Goal: Transaction & Acquisition: Purchase product/service

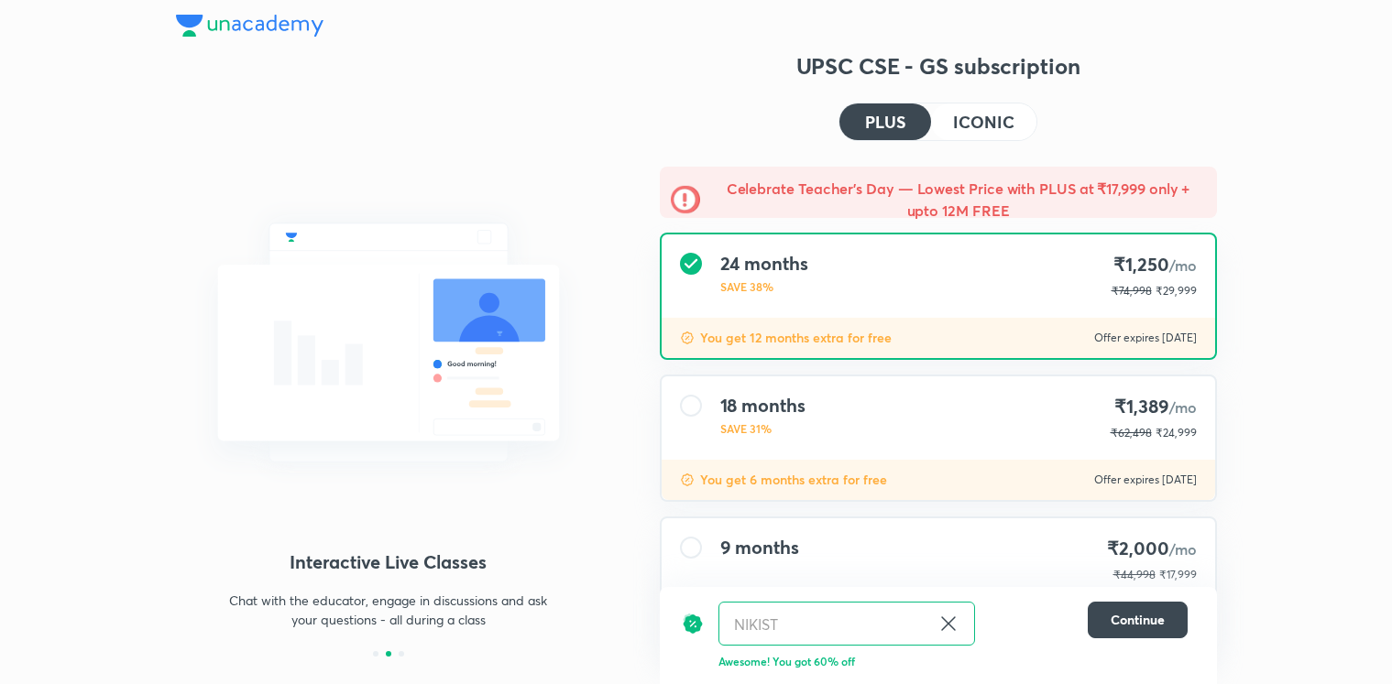
click at [977, 129] on h4 "ICONIC" at bounding box center [983, 122] width 60 height 16
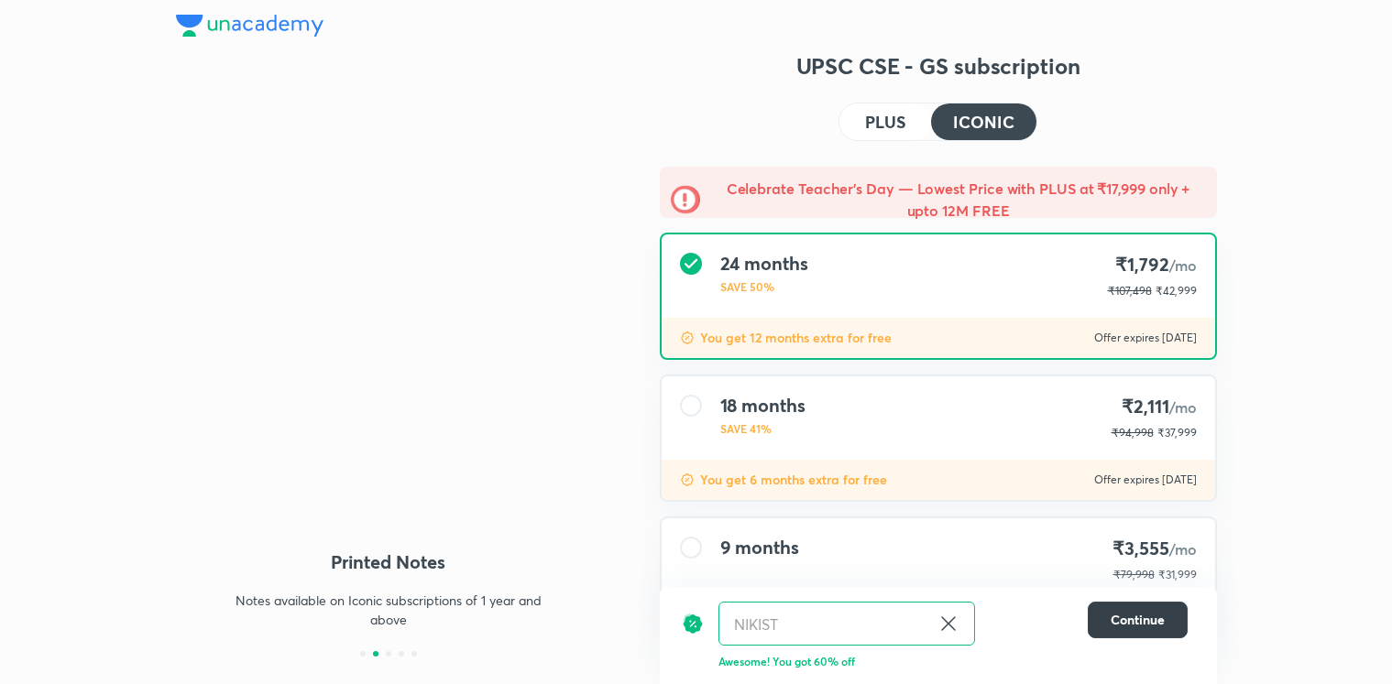
click at [1151, 612] on span "Continue" at bounding box center [1138, 620] width 54 height 18
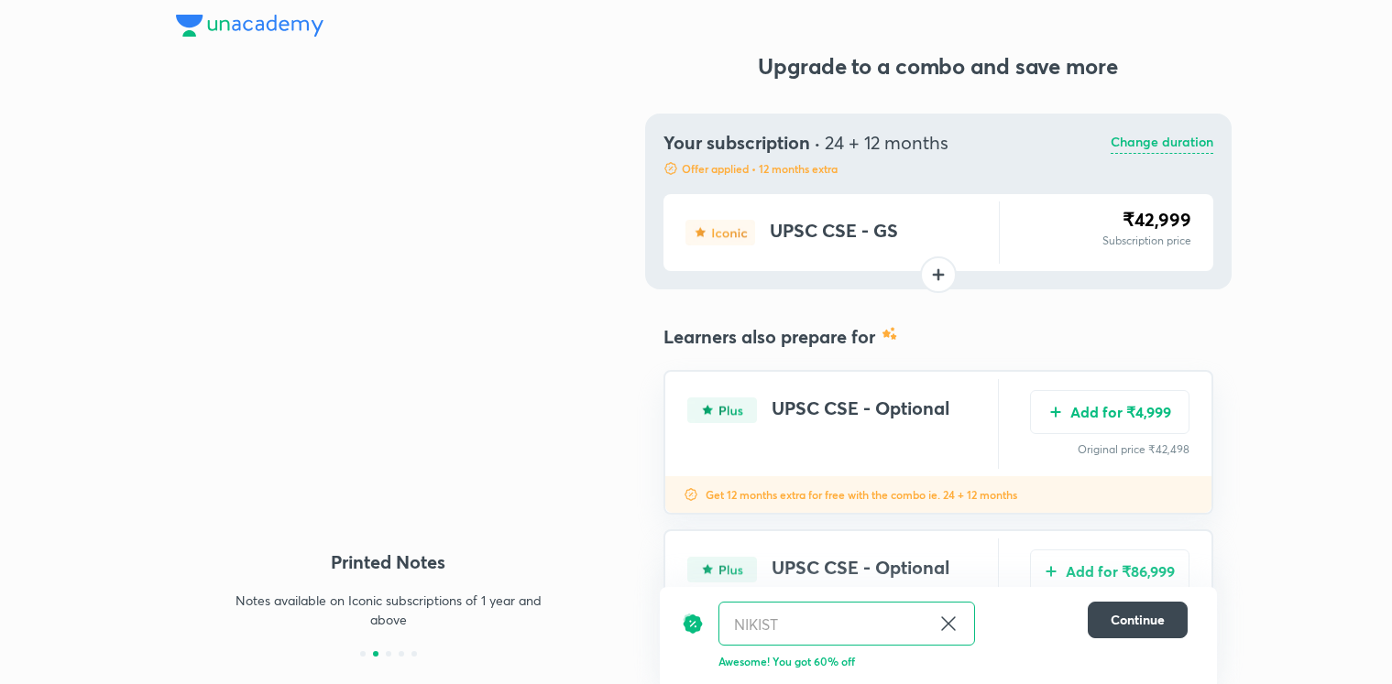
drag, startPoint x: 1122, startPoint y: 420, endPoint x: 1090, endPoint y: 440, distance: 37.9
click at [1121, 420] on button "Add for ₹4,999" at bounding box center [1109, 412] width 159 height 44
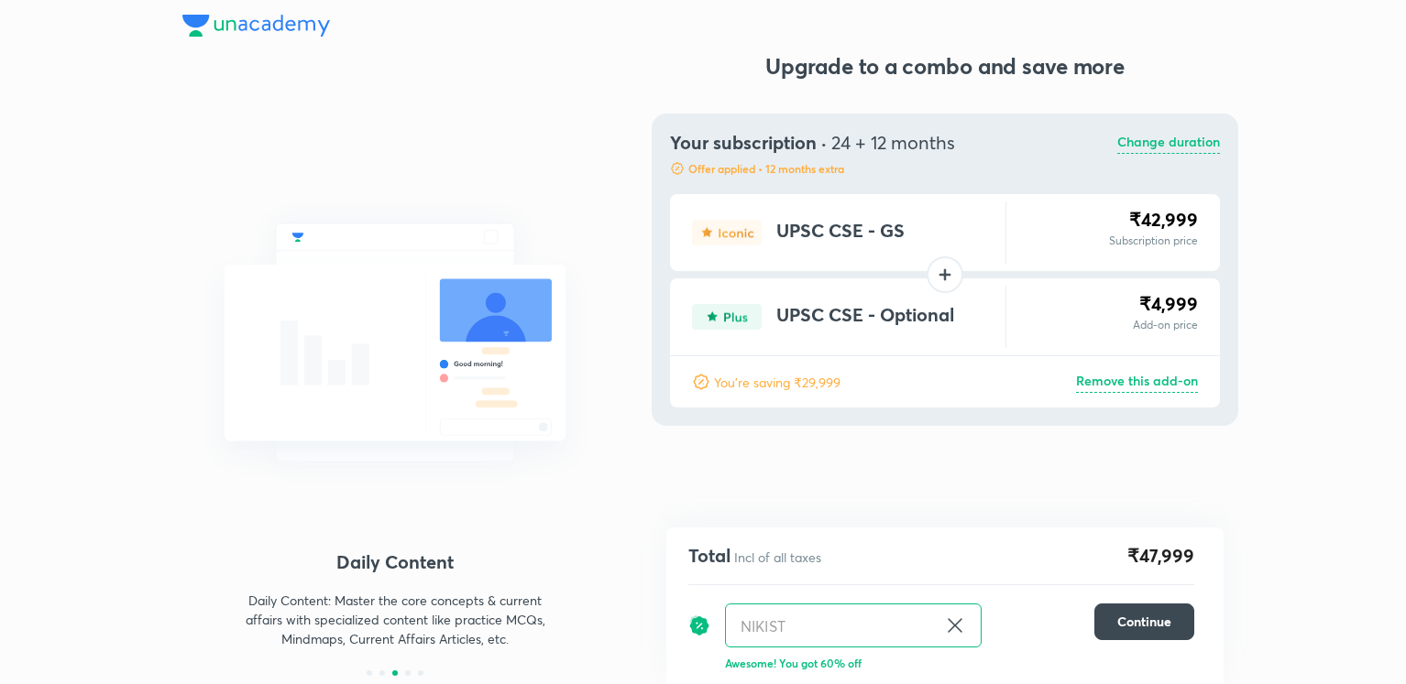
click at [1223, 148] on div "Your subscription · 24 + 12 months Offer applied • 12 months extra Change durat…" at bounding box center [944, 270] width 586 height 312
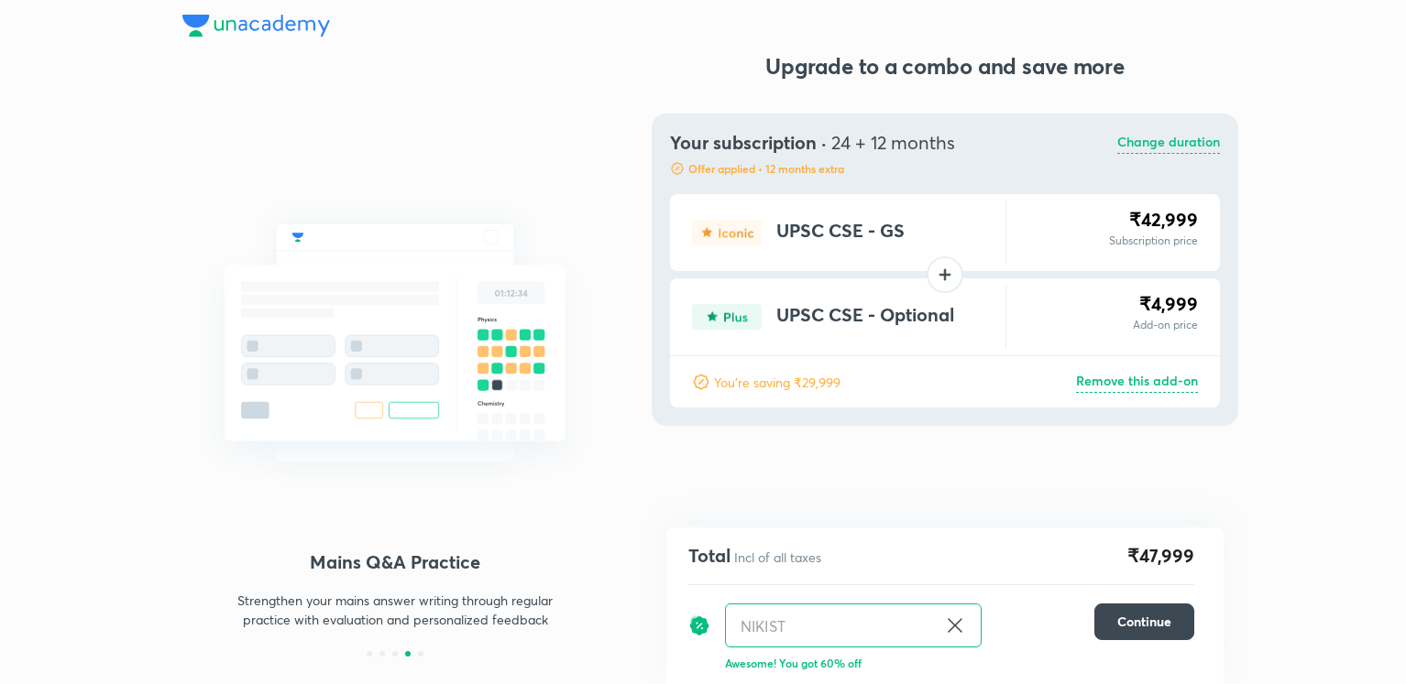
click at [1188, 145] on p "Change duration" at bounding box center [1168, 143] width 103 height 22
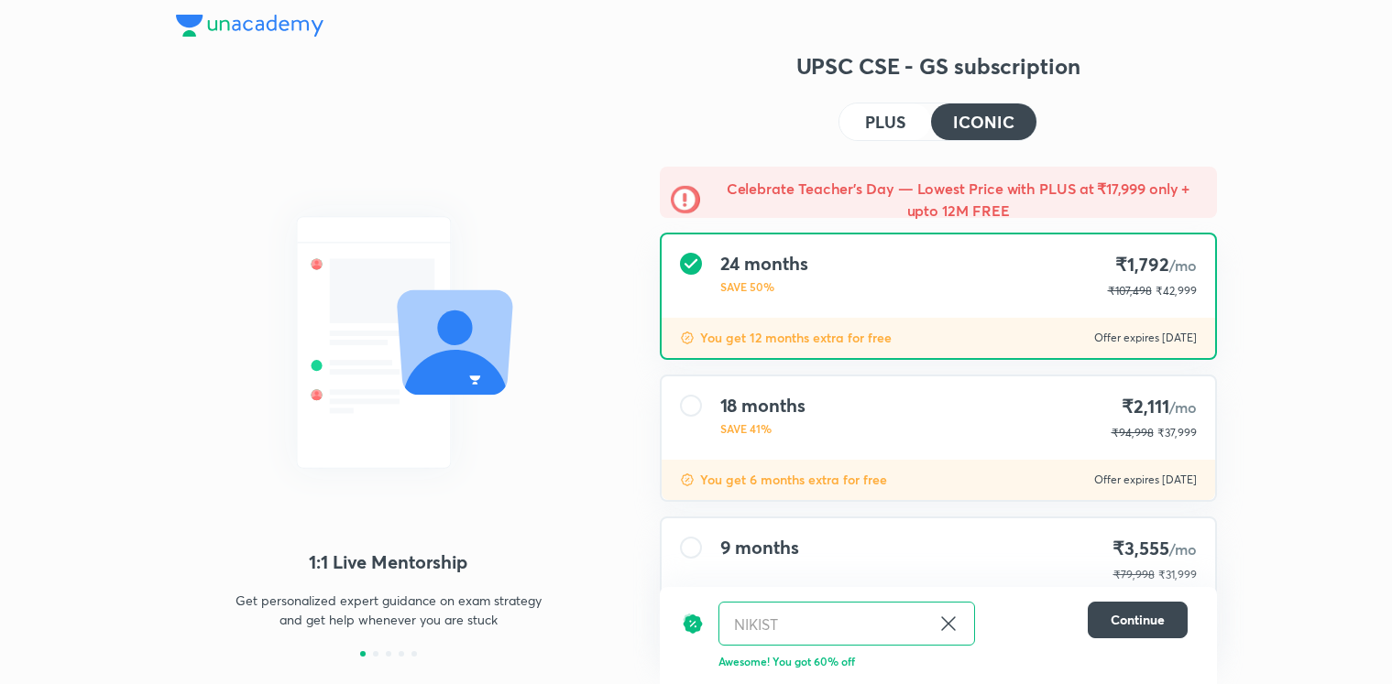
click at [190, 35] on img at bounding box center [250, 26] width 148 height 22
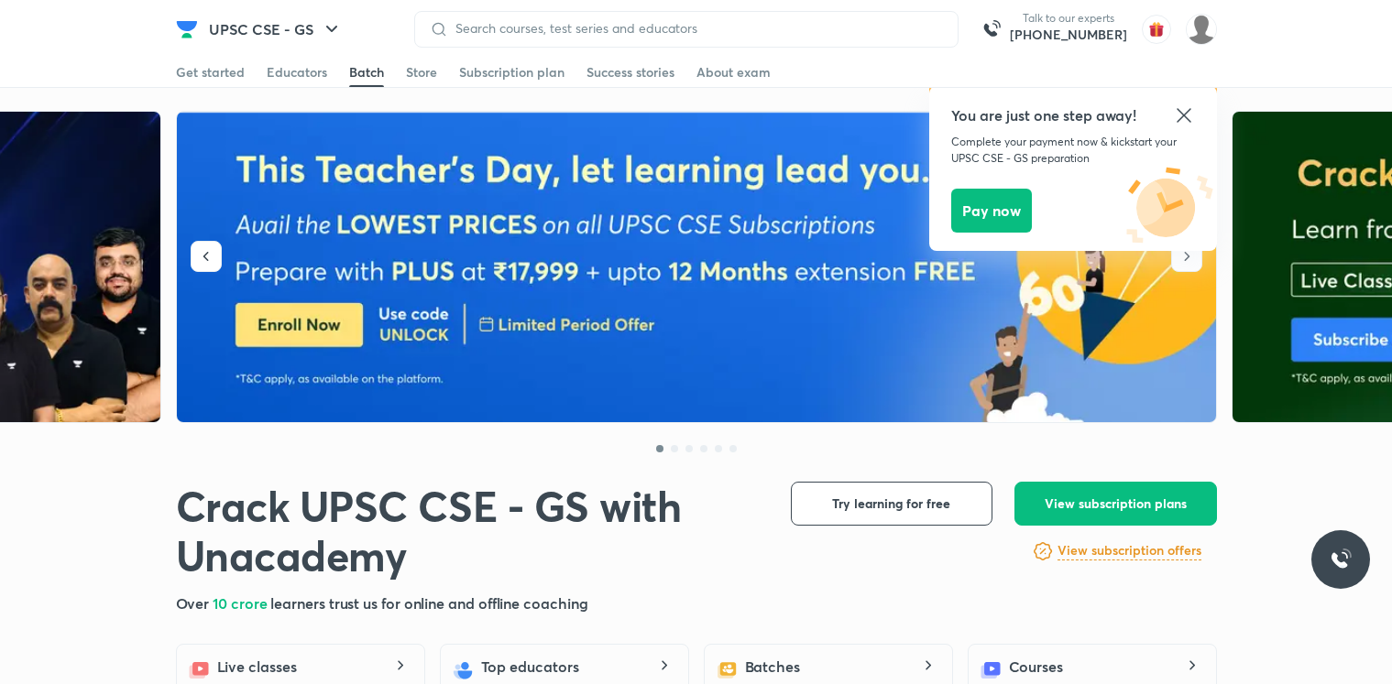
click at [356, 71] on div "Batch" at bounding box center [366, 72] width 35 height 18
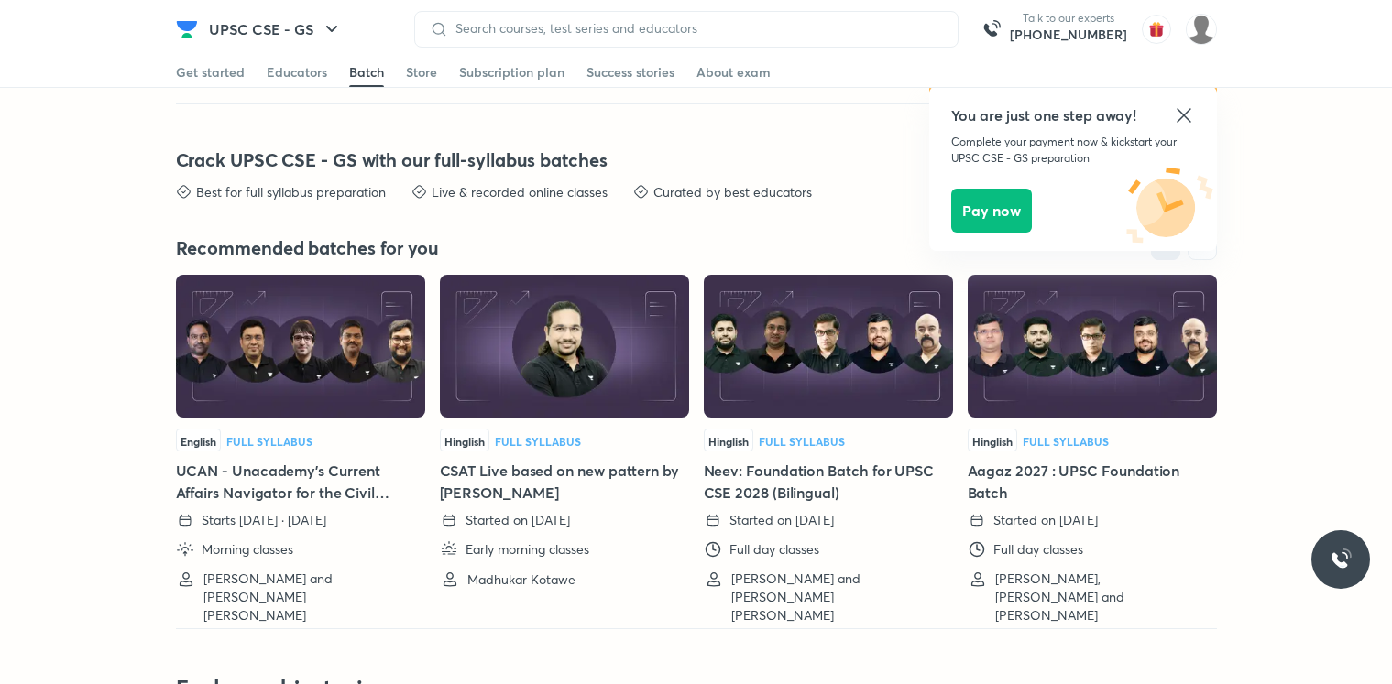
scroll to position [4054, 0]
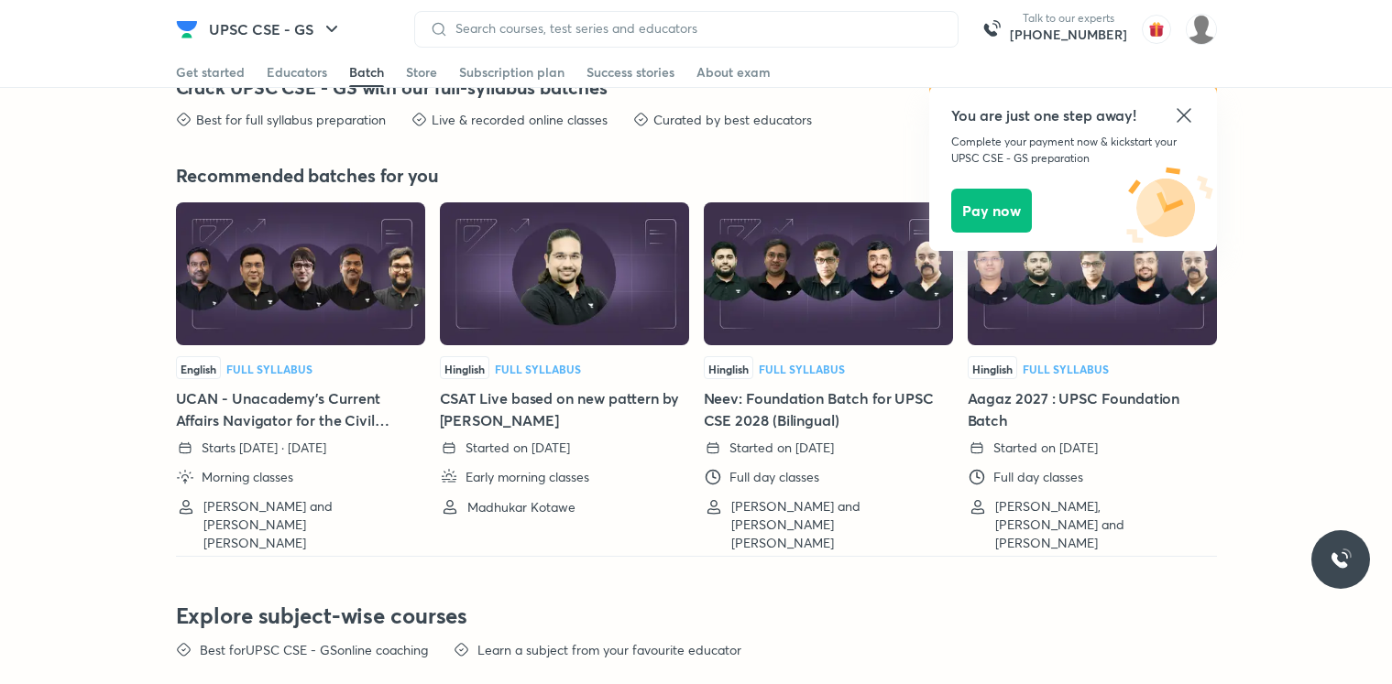
click at [1174, 124] on icon at bounding box center [1184, 115] width 22 height 22
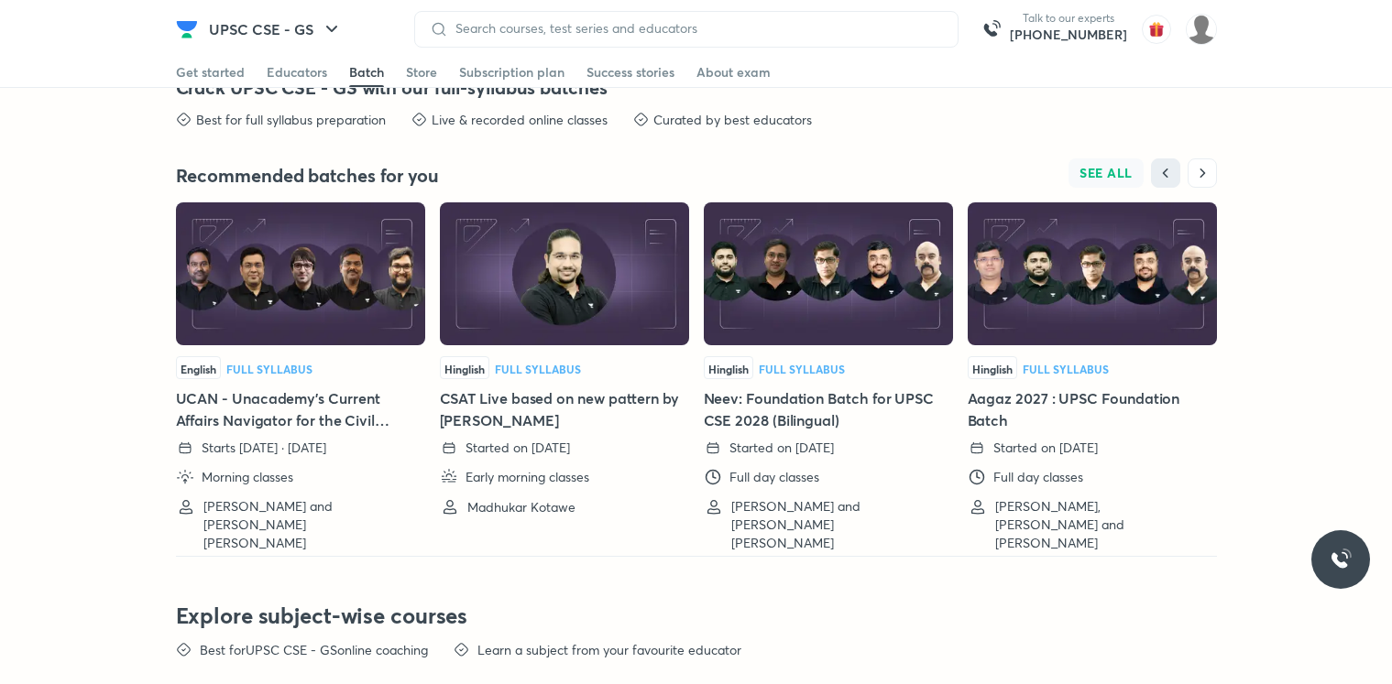
click at [1121, 180] on span "SEE ALL" at bounding box center [1105, 173] width 53 height 13
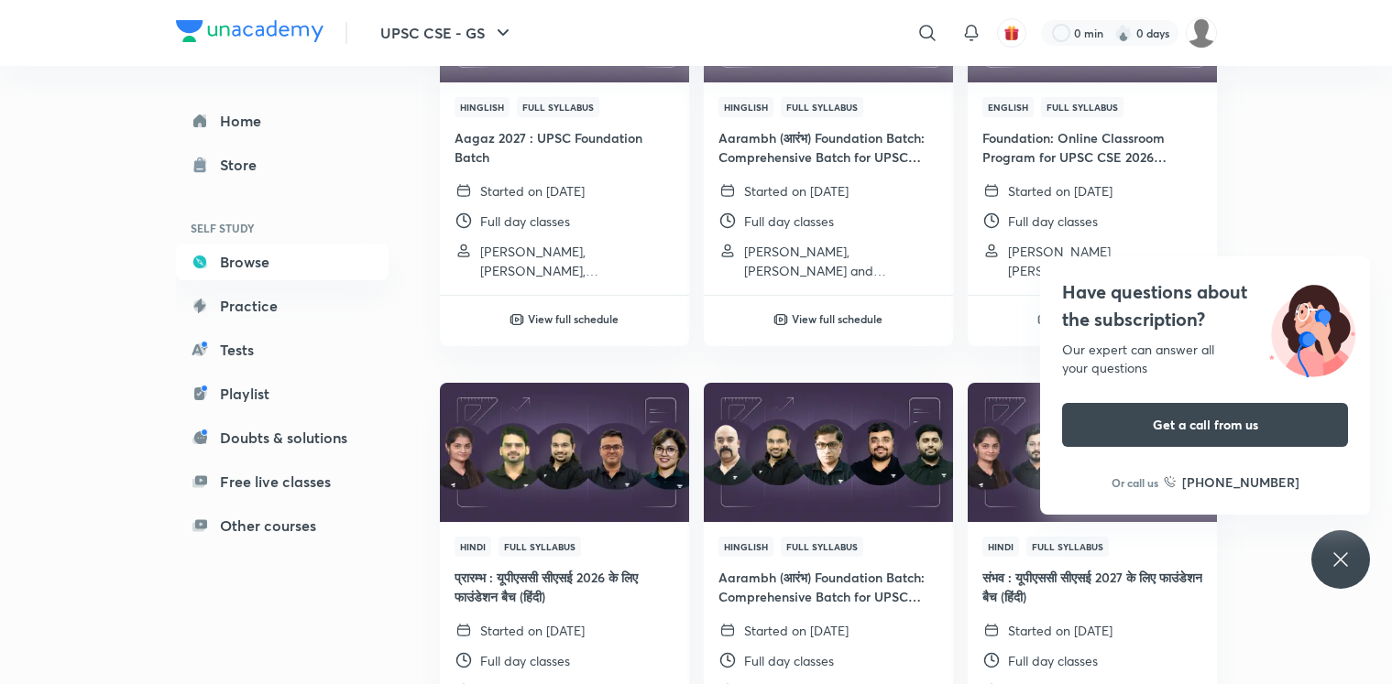
scroll to position [3463, 0]
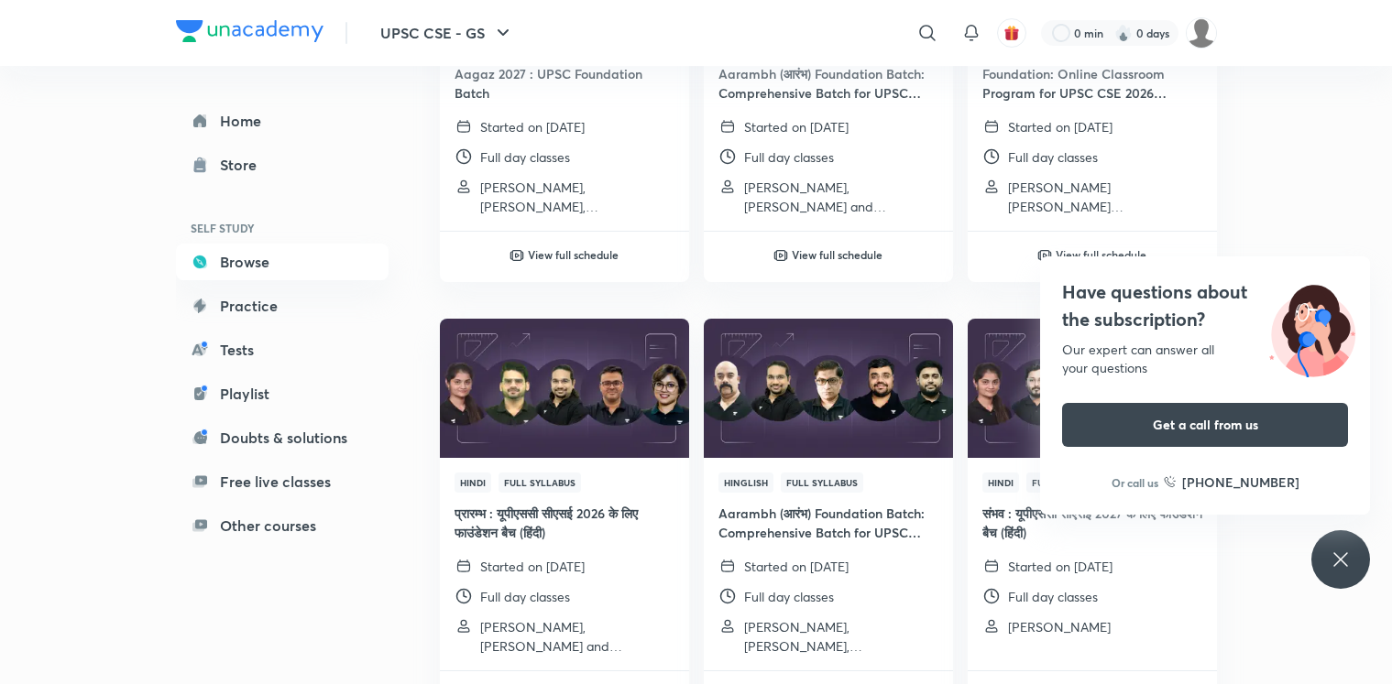
click at [1348, 558] on icon at bounding box center [1340, 560] width 22 height 22
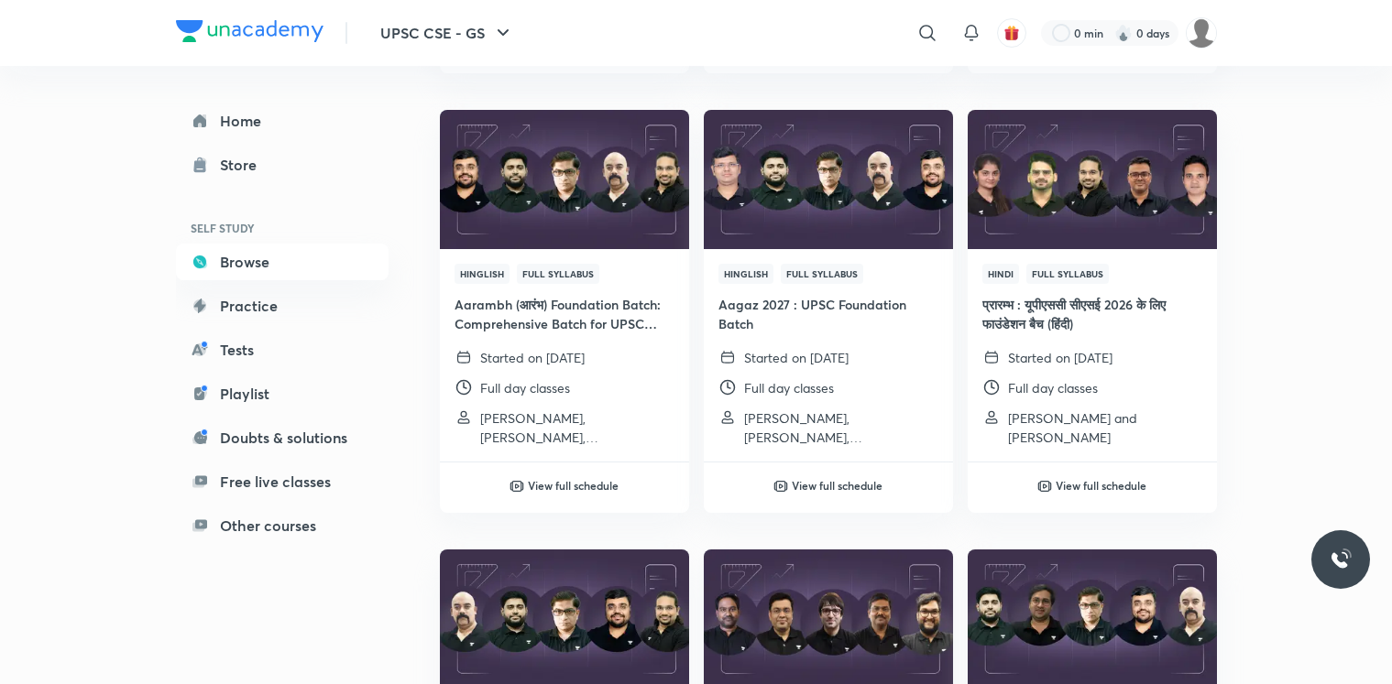
scroll to position [2309, 0]
